Goal: Information Seeking & Learning: Stay updated

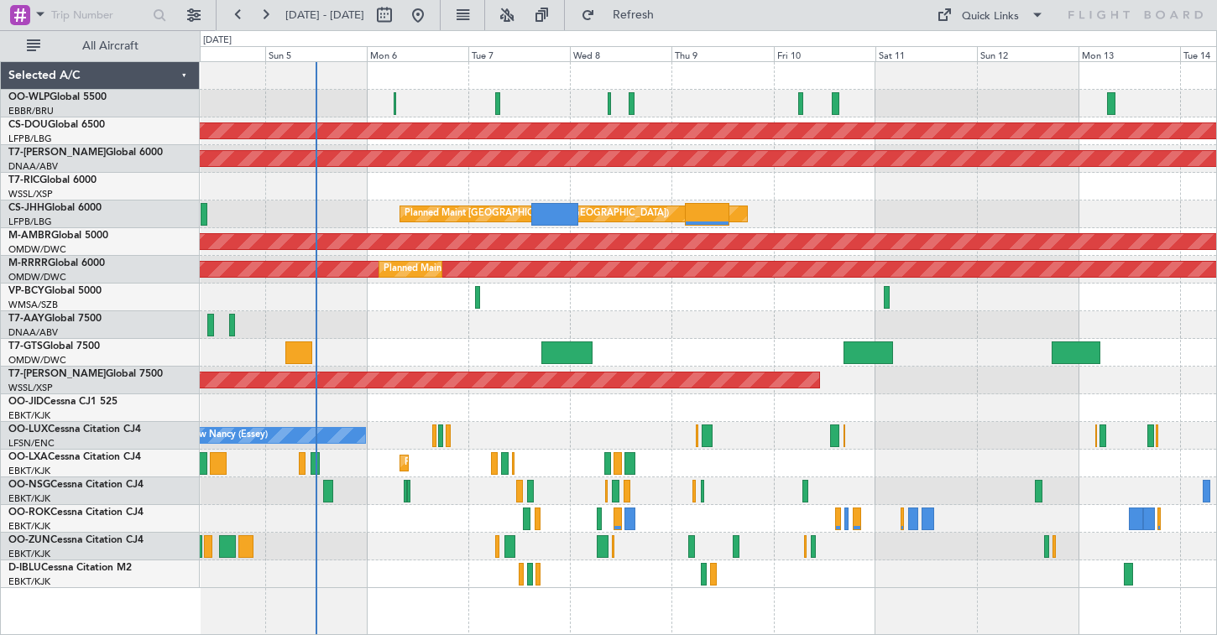
click at [332, 102] on div "Planned Maint Milan (Linate)" at bounding box center [708, 104] width 1016 height 28
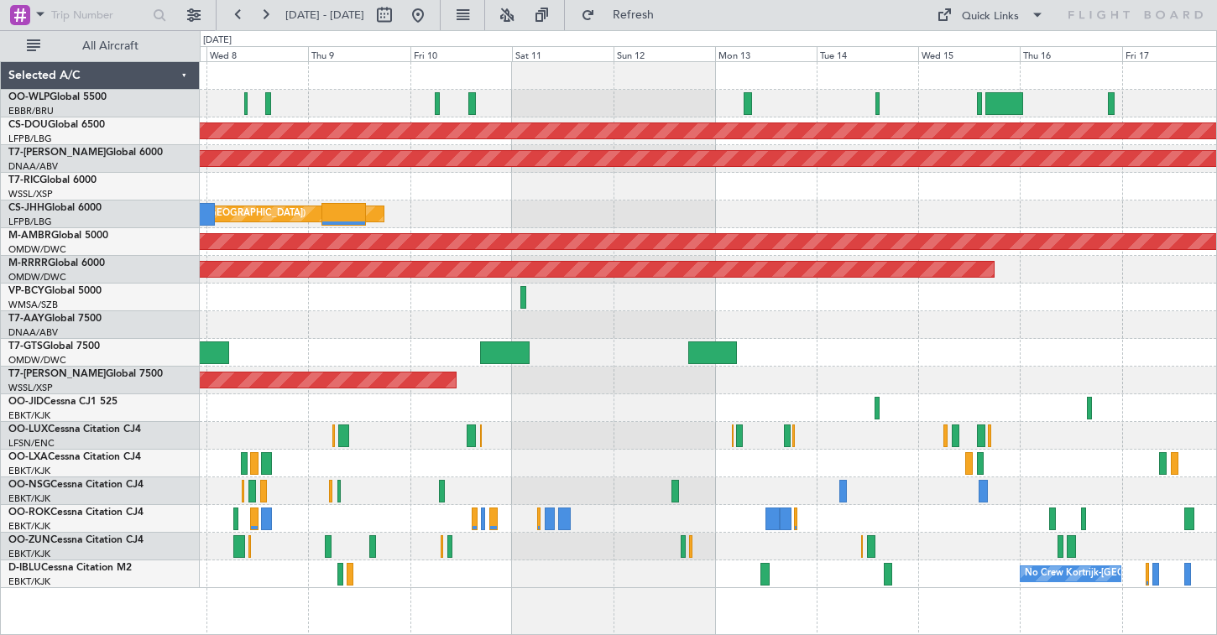
click at [300, 104] on div at bounding box center [708, 104] width 1016 height 28
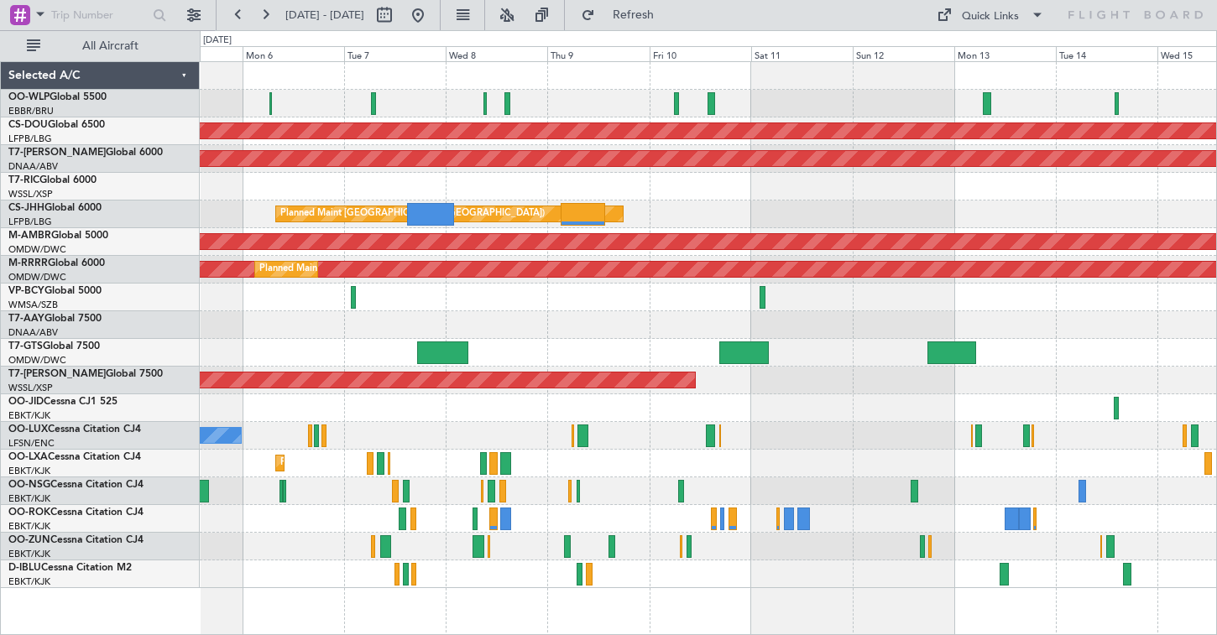
click at [848, 93] on div at bounding box center [708, 104] width 1016 height 28
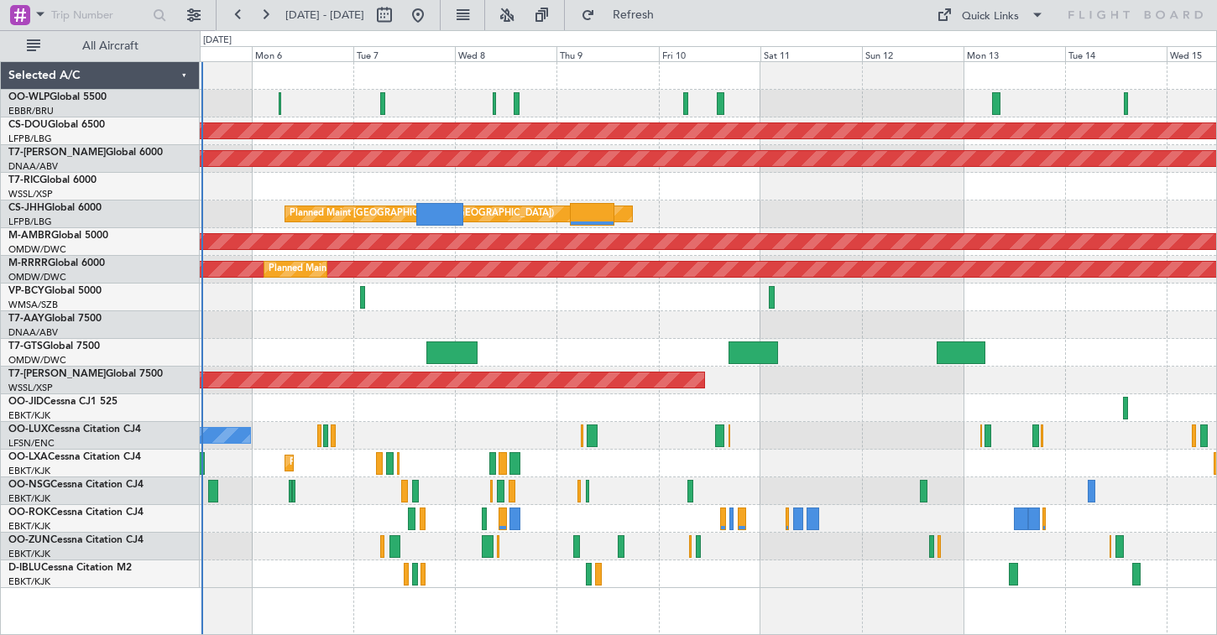
click at [375, 226] on div "Planned Maint [GEOGRAPHIC_DATA] ([GEOGRAPHIC_DATA])" at bounding box center [708, 215] width 1016 height 28
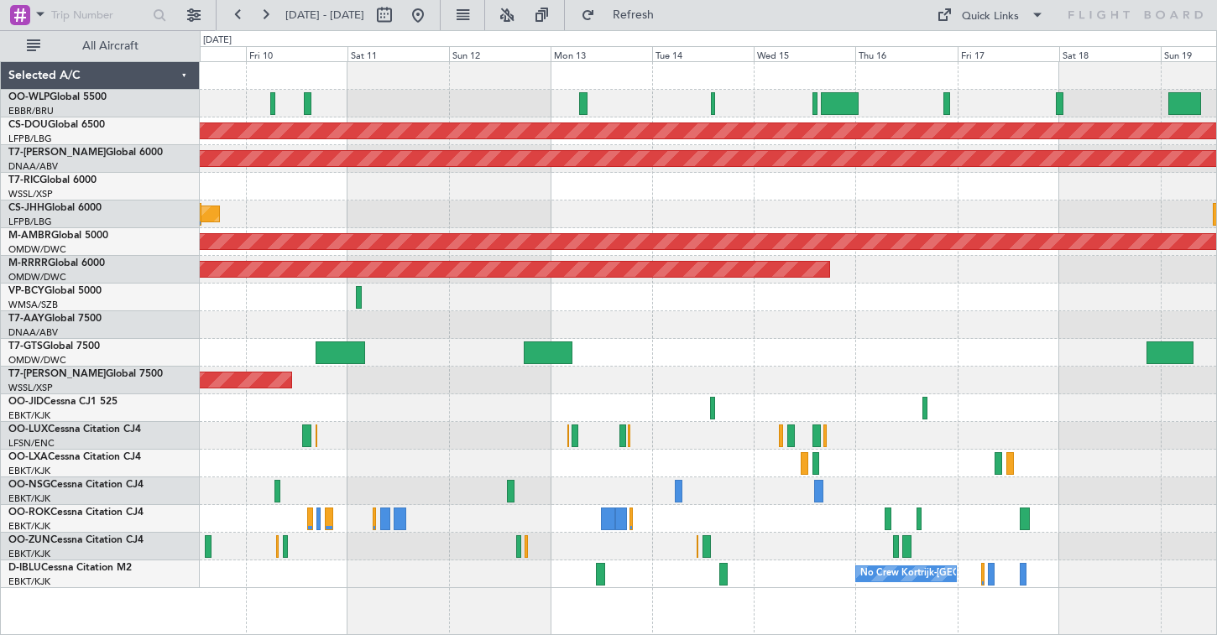
click at [425, 218] on div "Planned Maint London ([GEOGRAPHIC_DATA]) AOG Maint [GEOGRAPHIC_DATA] (Al Maktou…" at bounding box center [708, 325] width 1016 height 526
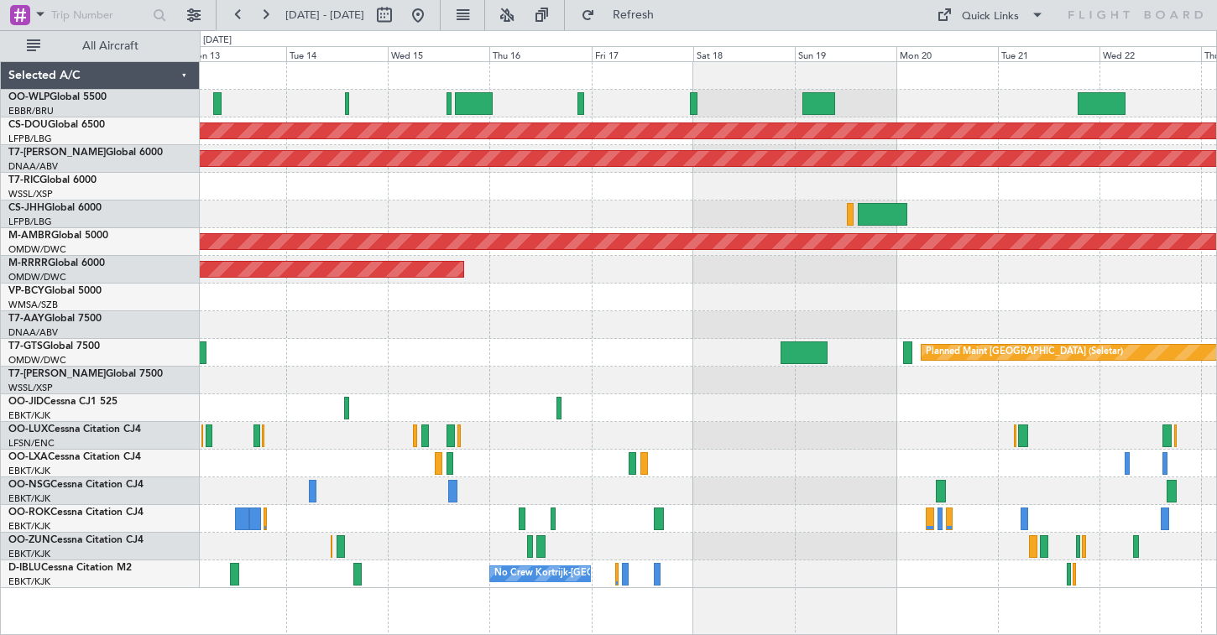
click at [692, 222] on div "Planned Maint London ([GEOGRAPHIC_DATA]) AOG Maint [GEOGRAPHIC_DATA] (Al Maktou…" at bounding box center [708, 325] width 1016 height 526
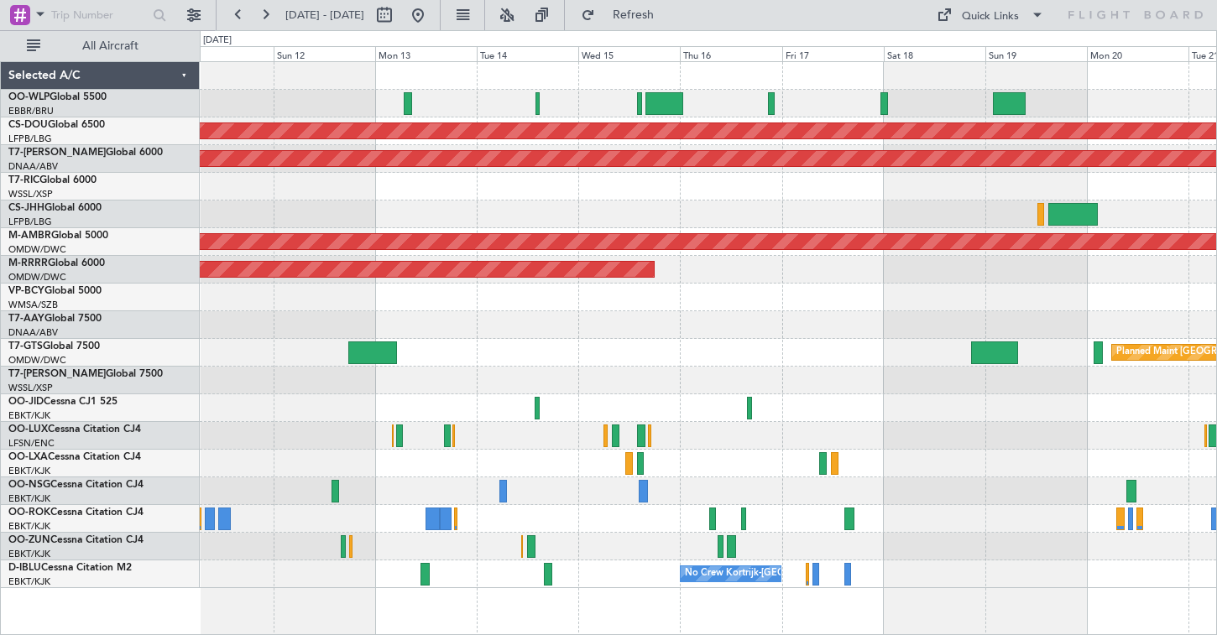
click at [922, 211] on div "Planned Maint [GEOGRAPHIC_DATA] ([GEOGRAPHIC_DATA])" at bounding box center [708, 215] width 1016 height 28
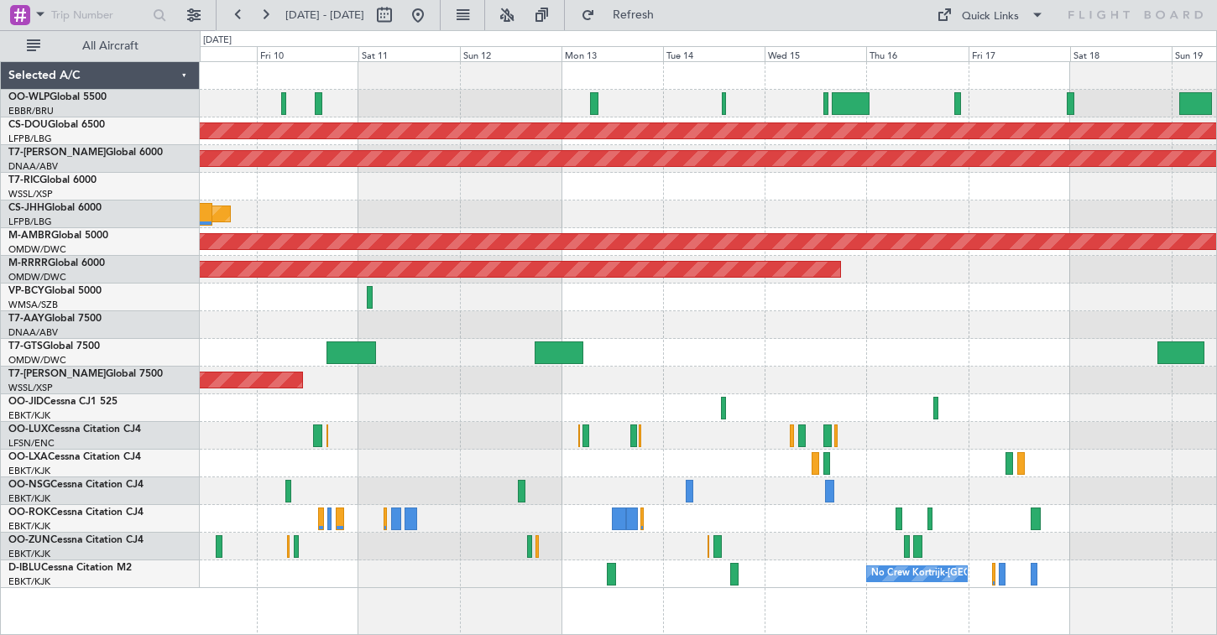
click at [745, 174] on div at bounding box center [708, 187] width 1016 height 28
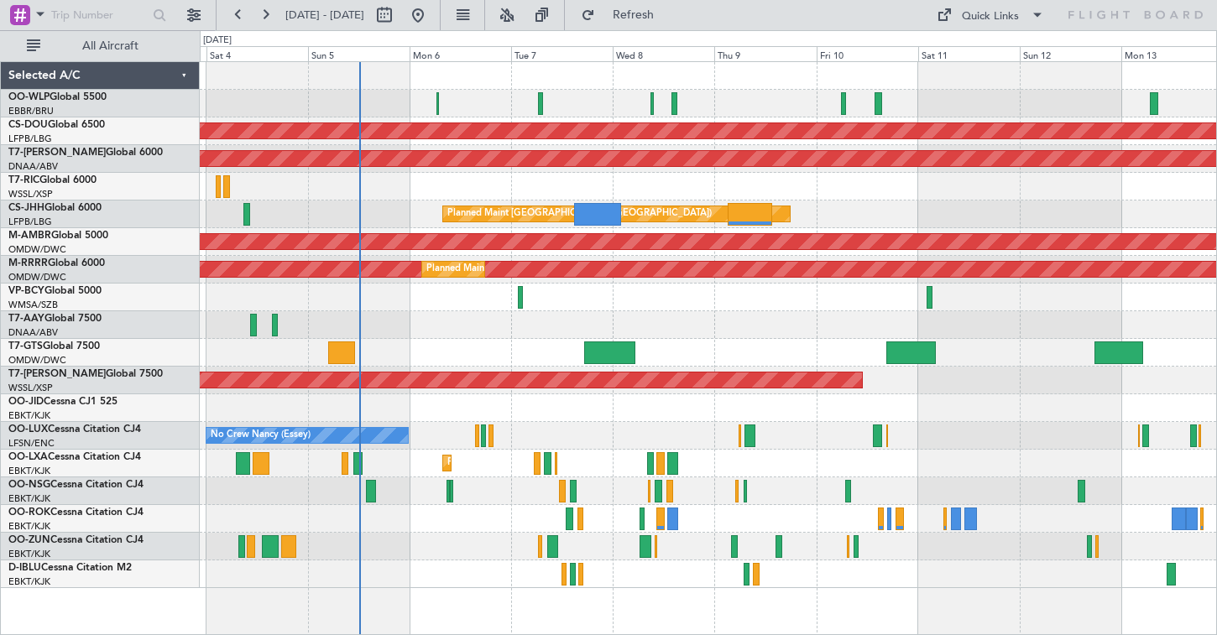
click at [885, 205] on div "Planned Maint [GEOGRAPHIC_DATA] ([GEOGRAPHIC_DATA])" at bounding box center [708, 215] width 1016 height 28
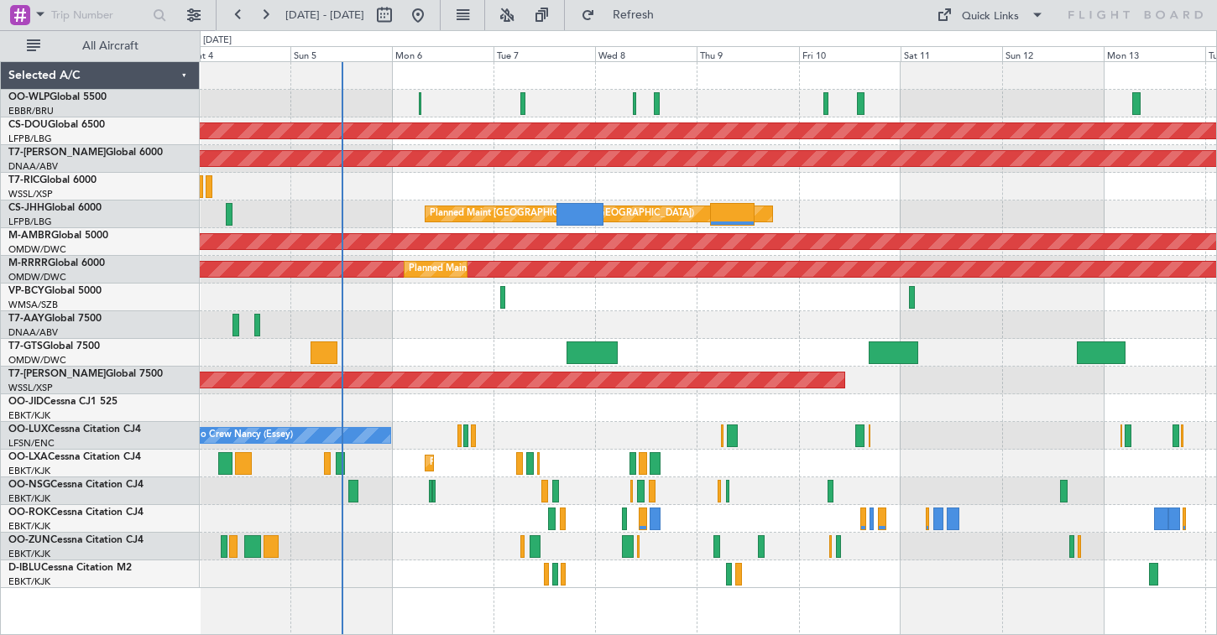
click at [507, 161] on div "AOG Maint Dubai (Al Maktoum Intl)" at bounding box center [708, 159] width 1016 height 28
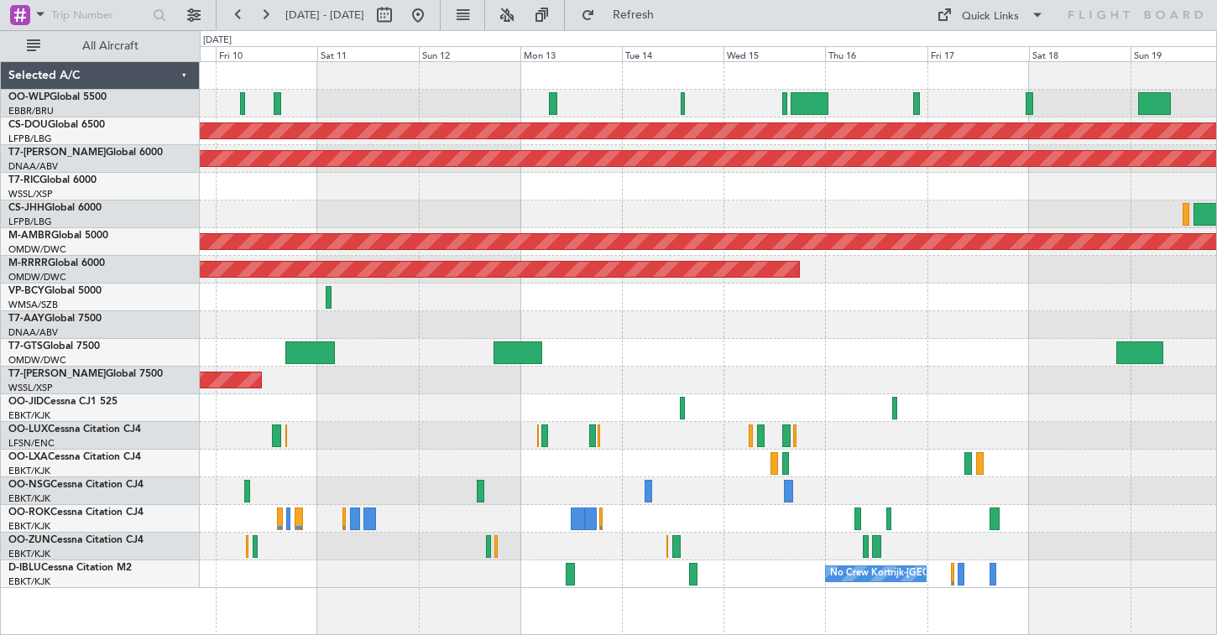
click at [462, 206] on div "Planned Maint London ([GEOGRAPHIC_DATA]) AOG Maint [GEOGRAPHIC_DATA] (Al Maktou…" at bounding box center [708, 325] width 1016 height 526
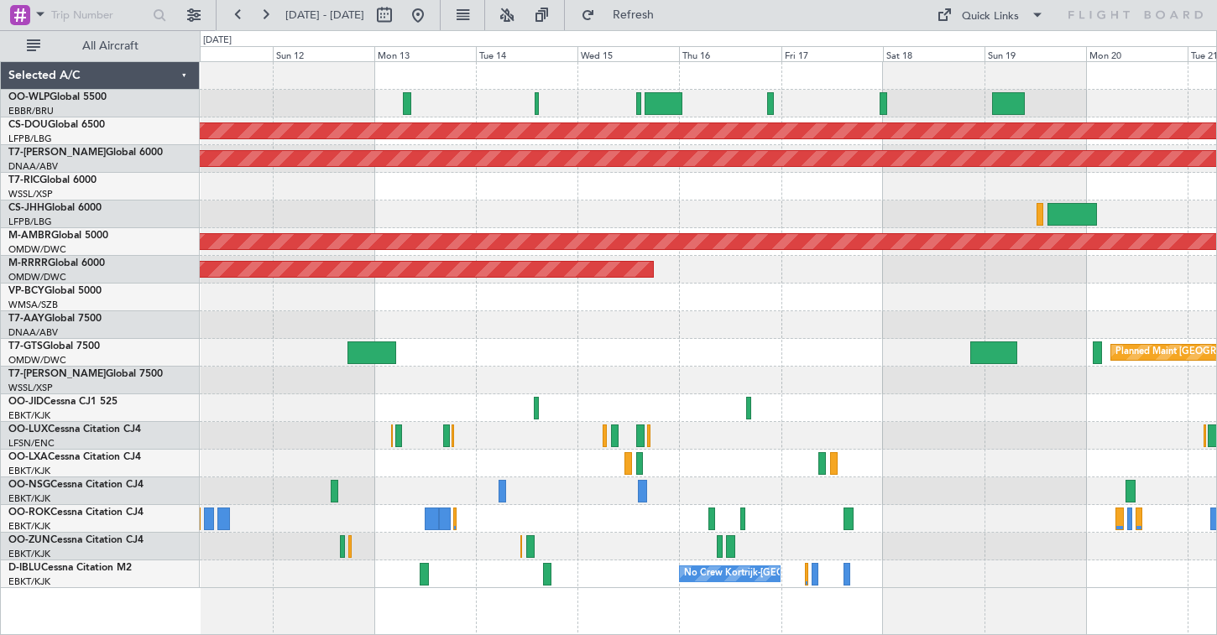
click at [440, 213] on div "Planned Maint [GEOGRAPHIC_DATA] ([GEOGRAPHIC_DATA])" at bounding box center [708, 215] width 1016 height 28
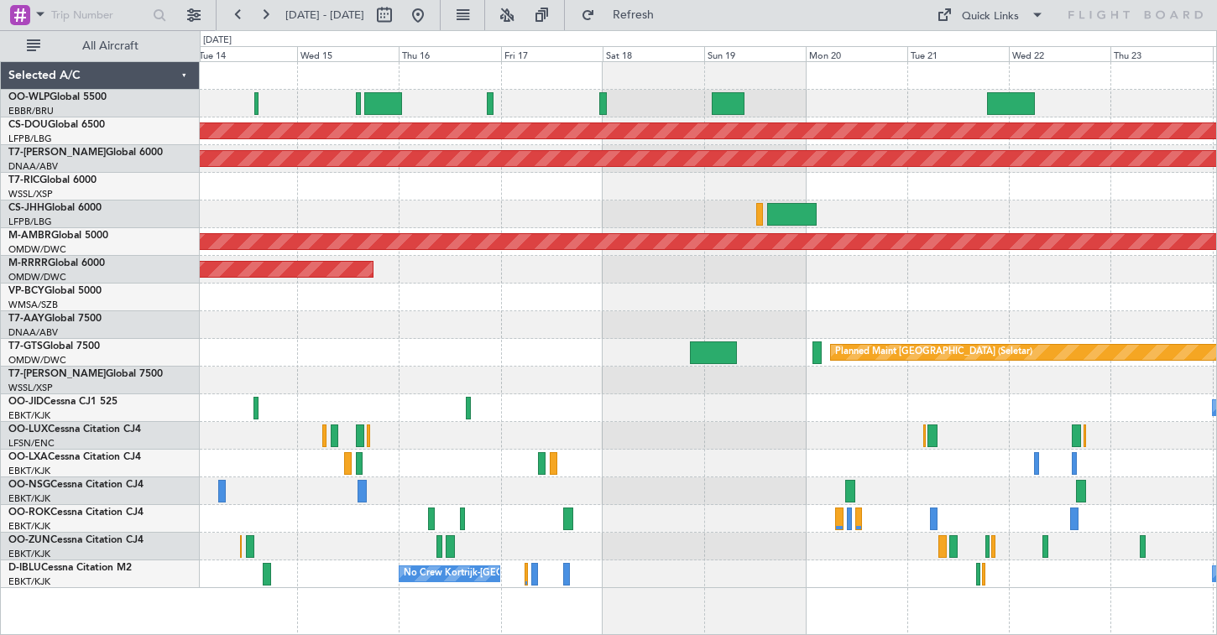
click at [428, 113] on div "Planned Maint London ([GEOGRAPHIC_DATA]) AOG Maint [GEOGRAPHIC_DATA] (Al Maktou…" at bounding box center [708, 325] width 1016 height 526
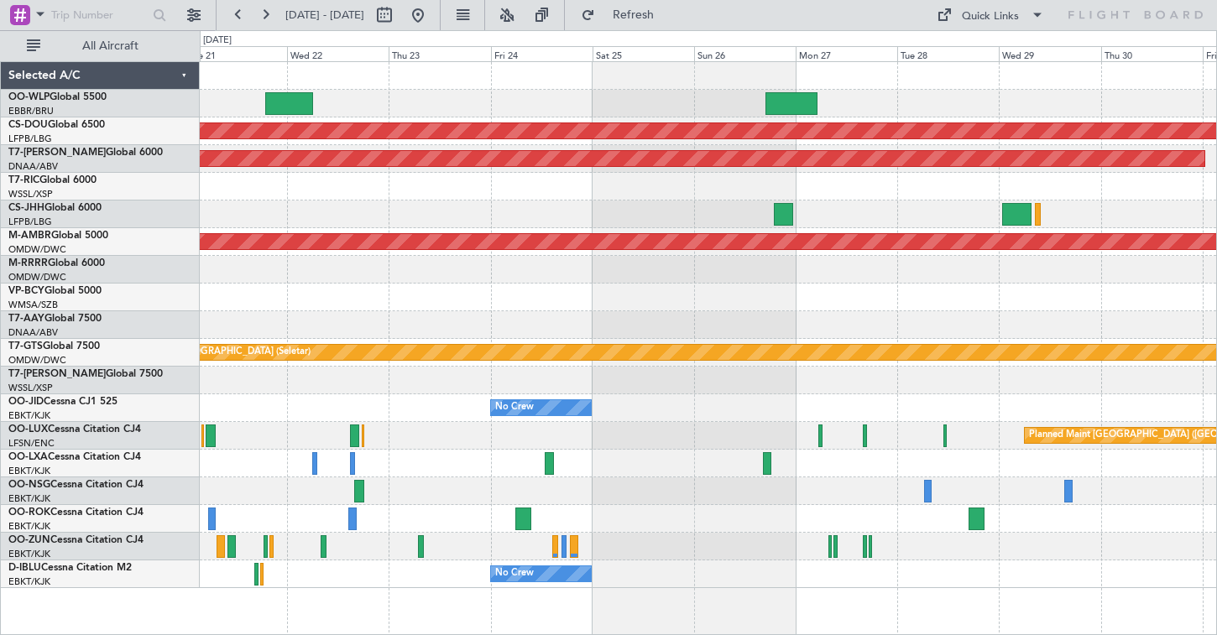
click at [473, 104] on div "Planned Maint London ([GEOGRAPHIC_DATA]) AOG Maint [GEOGRAPHIC_DATA] (Al Maktou…" at bounding box center [708, 325] width 1016 height 526
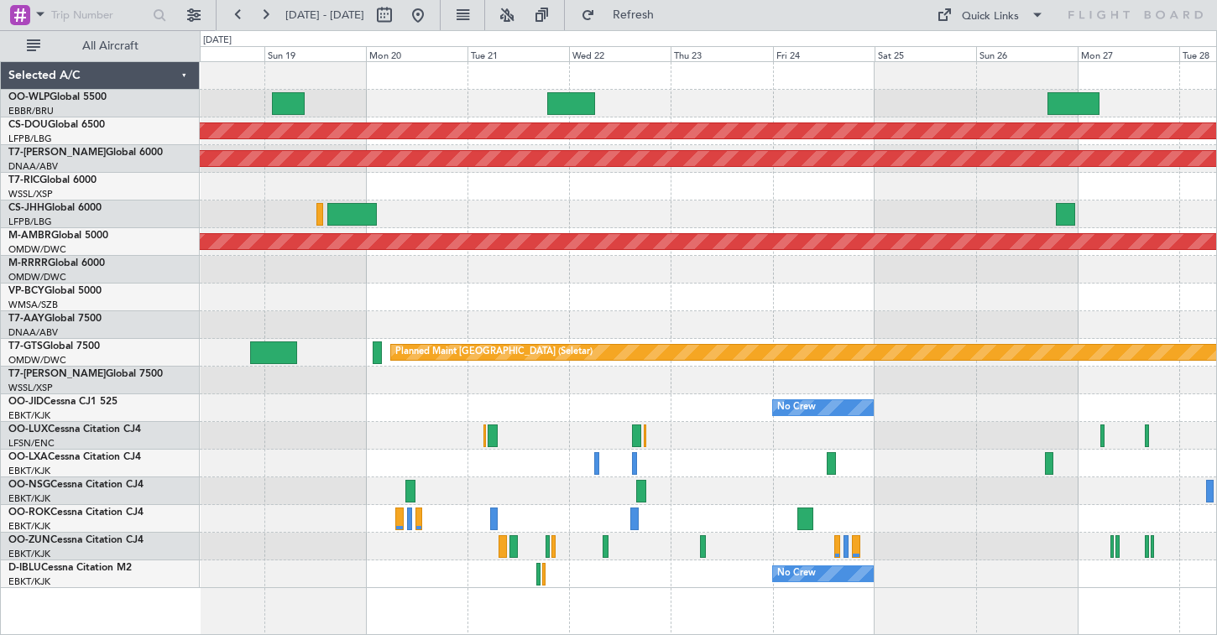
click at [916, 270] on div "Planned Maint London ([GEOGRAPHIC_DATA]) AOG Maint [GEOGRAPHIC_DATA] (Al Maktou…" at bounding box center [708, 325] width 1016 height 526
